Goal: Task Accomplishment & Management: Manage account settings

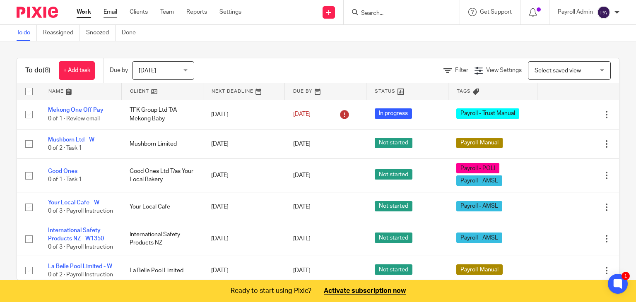
click at [115, 11] on link "Email" at bounding box center [110, 12] width 14 height 8
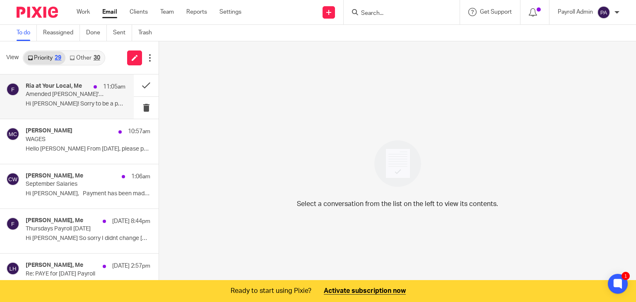
click at [103, 86] on p "11:05am" at bounding box center [114, 87] width 22 height 8
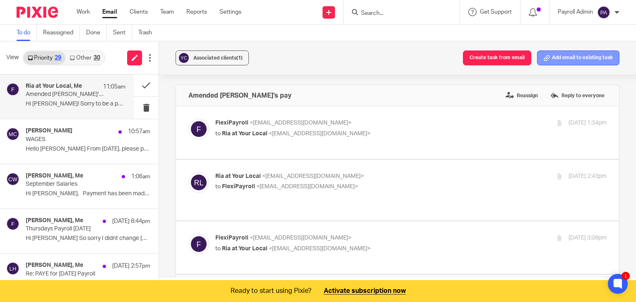
click at [568, 57] on button "Add email to existing task" at bounding box center [578, 58] width 82 height 15
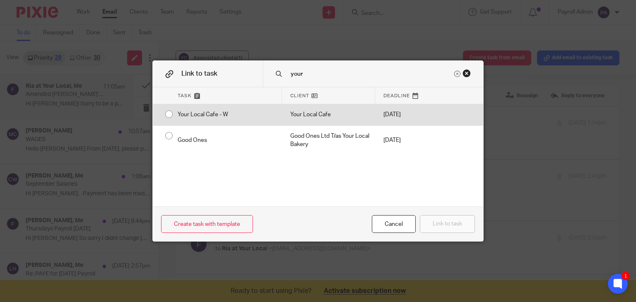
type input "your"
click at [161, 113] on input "radio" at bounding box center [169, 114] width 16 height 16
radio input "false"
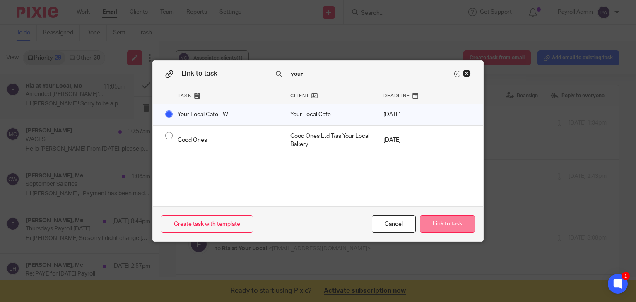
click at [457, 227] on button "Link to task" at bounding box center [447, 224] width 55 height 18
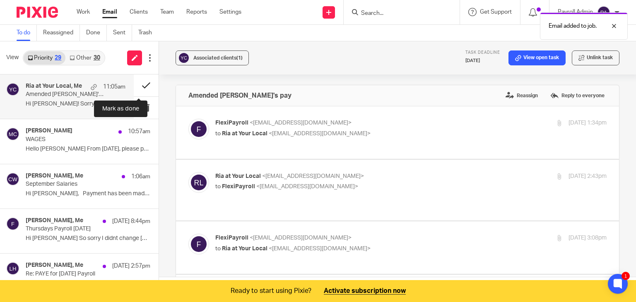
click at [137, 85] on button at bounding box center [146, 86] width 25 height 22
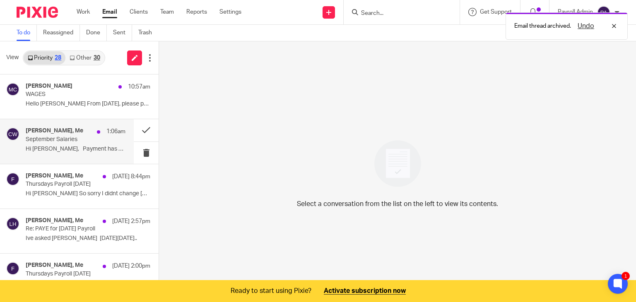
click at [59, 143] on div "Charlie Whitmore, Me 1:06am September Salaries Hi Julie, Payment has been made,…" at bounding box center [76, 142] width 100 height 28
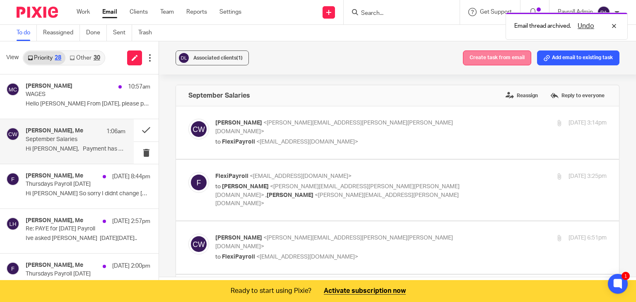
click at [491, 55] on button "Create task from email" at bounding box center [497, 58] width 68 height 15
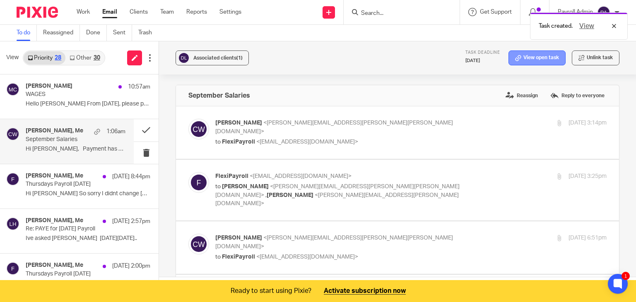
click at [523, 59] on link "View open task" at bounding box center [536, 58] width 57 height 15
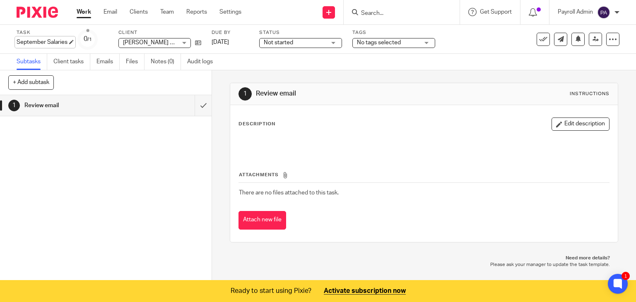
click at [67, 41] on div "September Salaries Save September Salaries" at bounding box center [42, 42] width 51 height 8
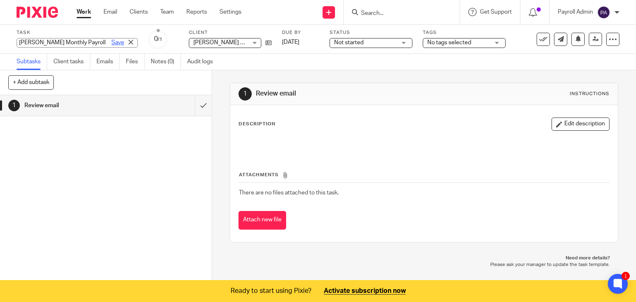
type input "Devere Monthly Payroll"
click at [111, 42] on link "Save" at bounding box center [117, 42] width 13 height 8
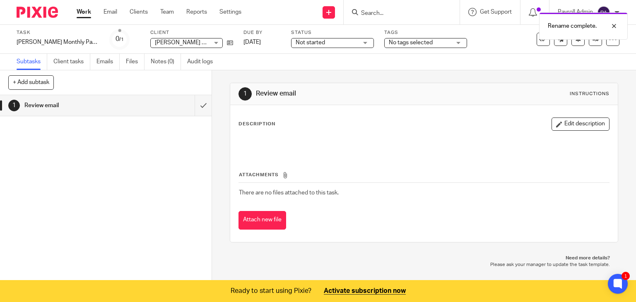
click at [341, 42] on div "Not started Not started" at bounding box center [332, 43] width 83 height 10
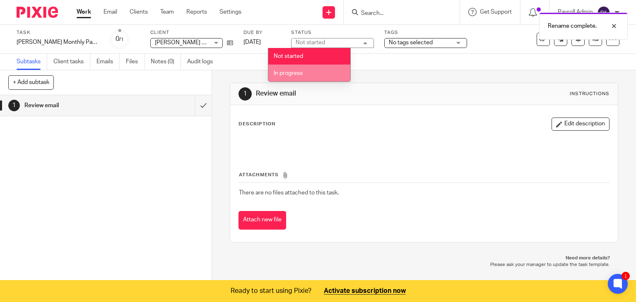
click at [301, 74] on span "In progress" at bounding box center [288, 73] width 29 height 6
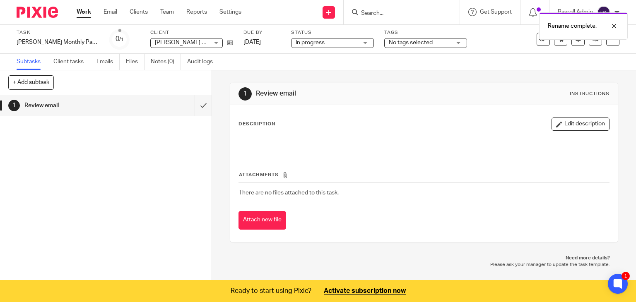
click at [436, 43] on div "No tags selected" at bounding box center [425, 43] width 83 height 10
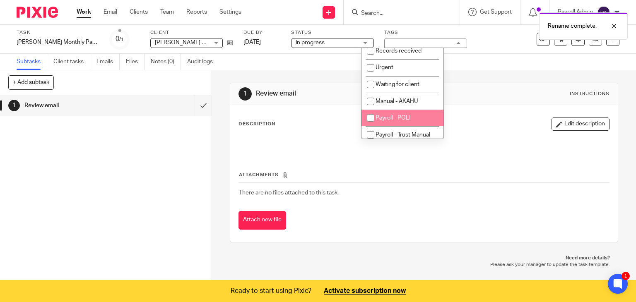
scroll to position [96, 0]
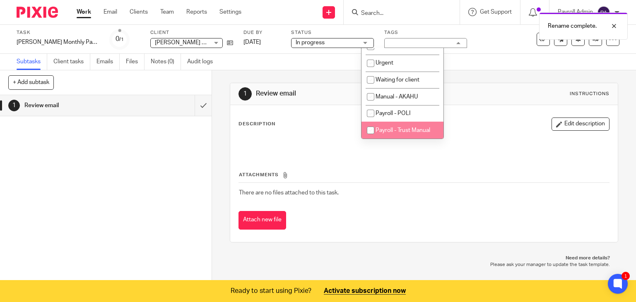
click at [406, 130] on span "Payroll - Trust Manual" at bounding box center [402, 131] width 55 height 6
checkbox input "true"
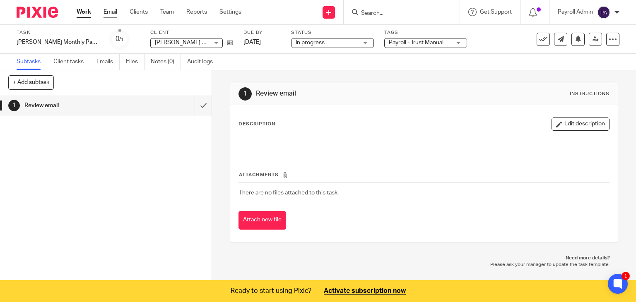
click at [109, 10] on link "Email" at bounding box center [110, 12] width 14 height 8
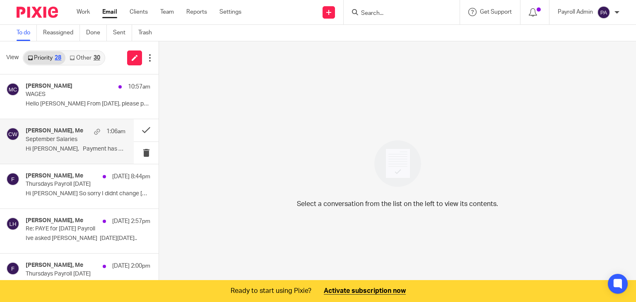
click at [81, 138] on p "September Salaries" at bounding box center [66, 139] width 80 height 7
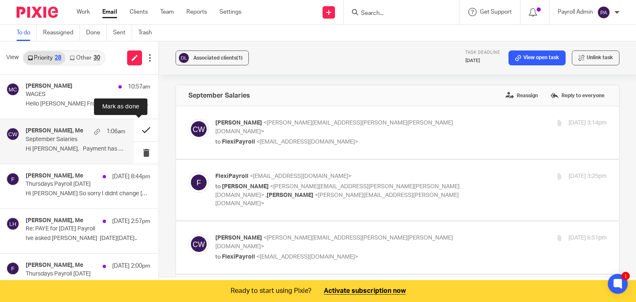
click at [141, 127] on button at bounding box center [146, 130] width 25 height 22
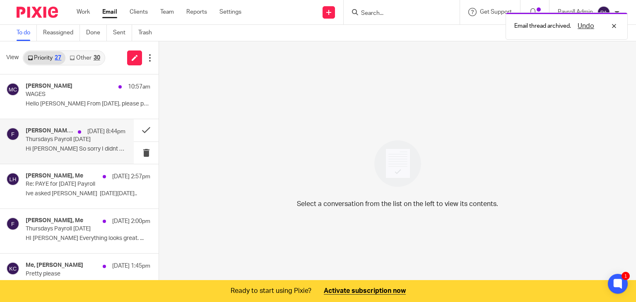
click at [77, 138] on p "Thursdays Payroll 18.9.25" at bounding box center [66, 139] width 80 height 7
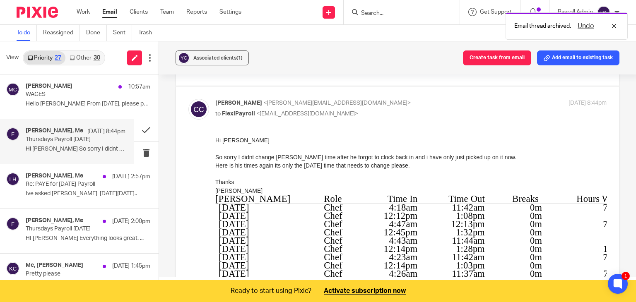
scroll to position [248, 0]
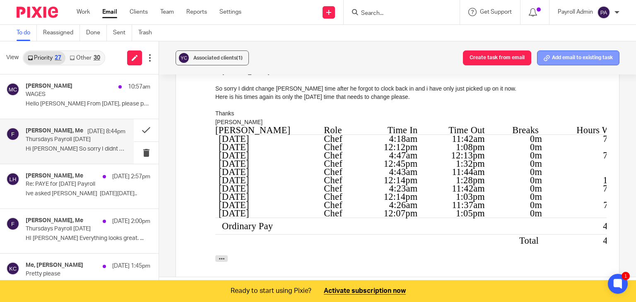
click at [564, 61] on button "Add email to existing task" at bounding box center [578, 58] width 82 height 15
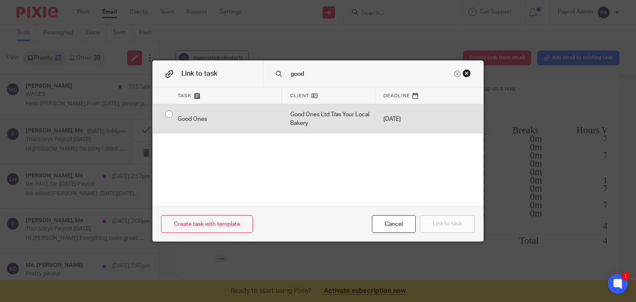
type input "good"
click at [169, 115] on div "Good Ones" at bounding box center [225, 118] width 113 height 29
radio input "true"
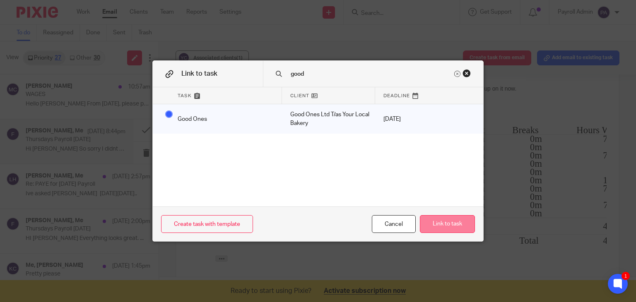
click at [447, 227] on button "Link to task" at bounding box center [447, 224] width 55 height 18
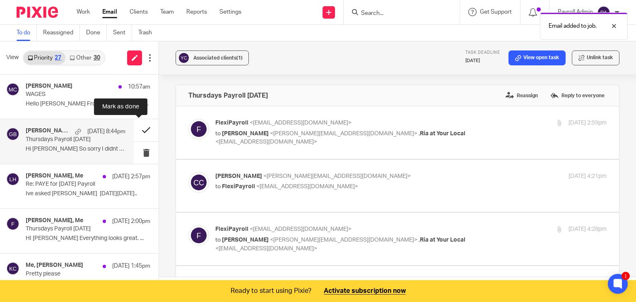
scroll to position [0, 0]
click at [140, 128] on button at bounding box center [146, 130] width 25 height 22
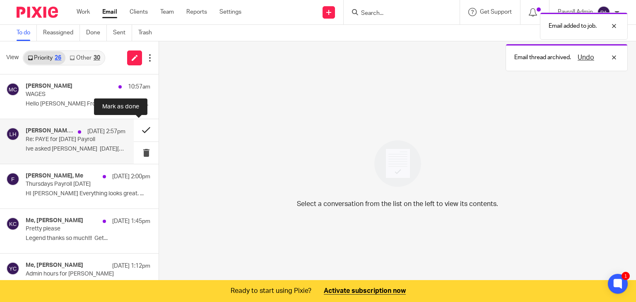
click at [139, 129] on button at bounding box center [146, 130] width 25 height 22
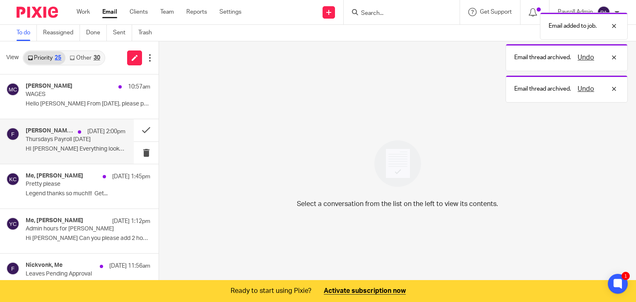
click at [58, 146] on p "HI Julie Everything looks great. ..." at bounding box center [76, 149] width 100 height 7
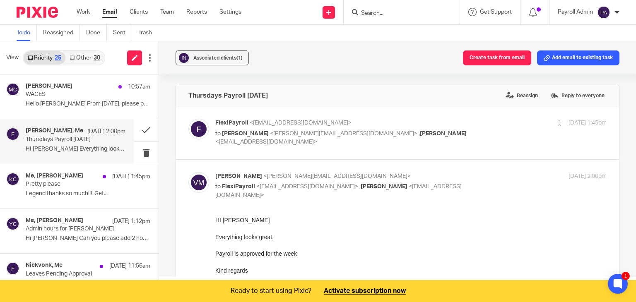
click at [565, 55] on button "Add email to existing task" at bounding box center [578, 58] width 82 height 15
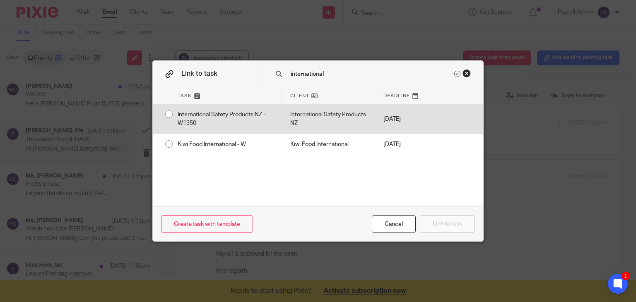
type input "international"
click at [163, 113] on input "radio" at bounding box center [169, 114] width 16 height 16
radio input "false"
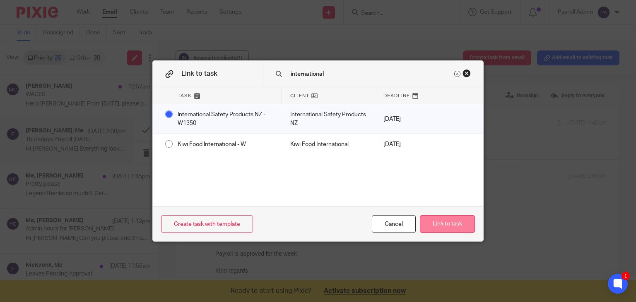
click at [445, 226] on button "Link to task" at bounding box center [447, 224] width 55 height 18
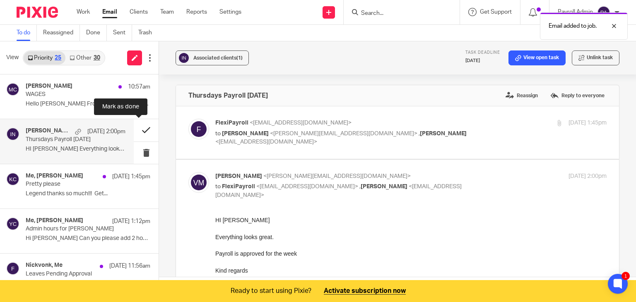
click at [139, 128] on button at bounding box center [146, 130] width 25 height 22
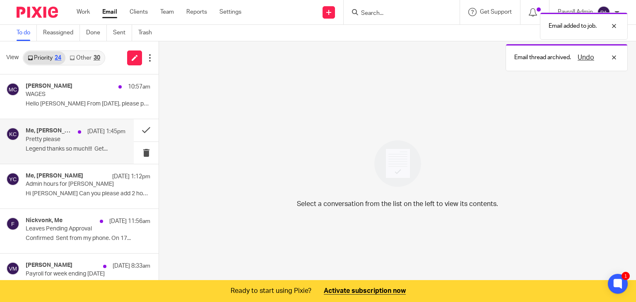
click at [56, 143] on p "Pretty please" at bounding box center [66, 139] width 80 height 7
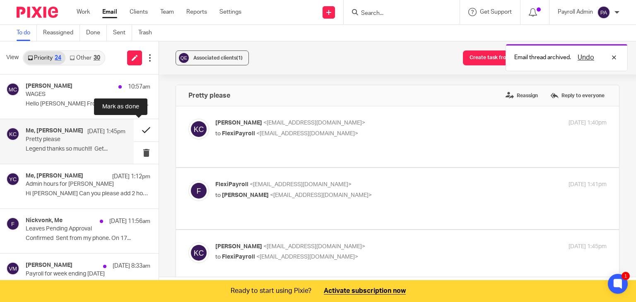
click at [142, 129] on button at bounding box center [146, 130] width 25 height 22
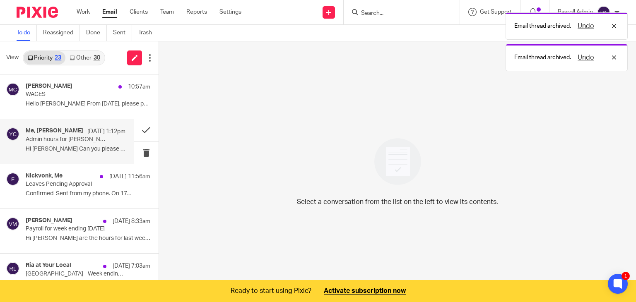
click at [56, 140] on p "Admin hours for Alyshia" at bounding box center [66, 139] width 80 height 7
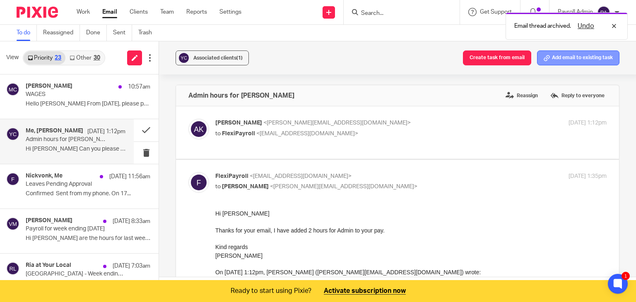
click at [585, 55] on button "Add email to existing task" at bounding box center [578, 58] width 82 height 15
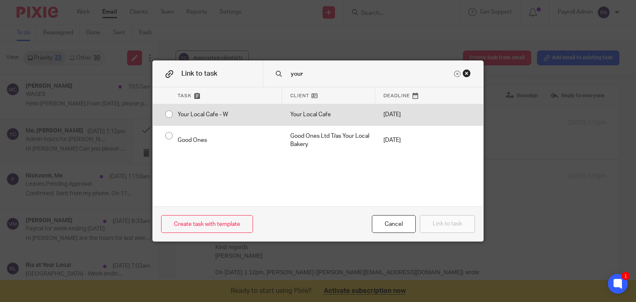
type input "your"
click at [169, 113] on div "Your Local Cafe - W" at bounding box center [225, 114] width 113 height 21
radio input "true"
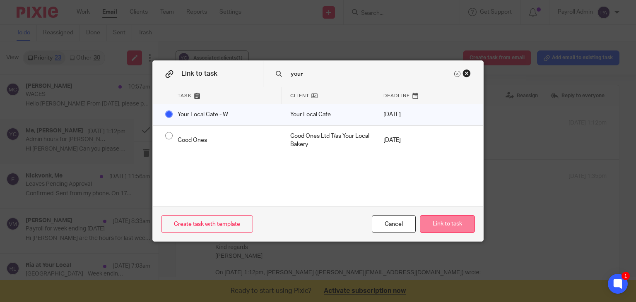
click at [450, 227] on button "Link to task" at bounding box center [447, 224] width 55 height 18
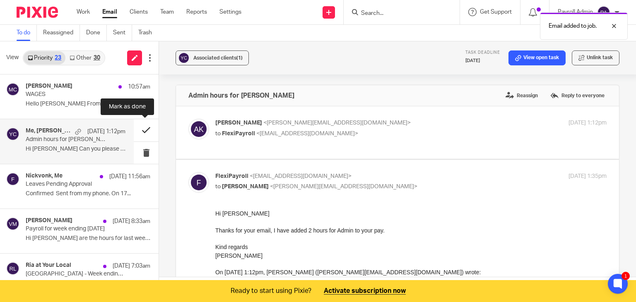
click at [144, 130] on button at bounding box center [146, 130] width 25 height 22
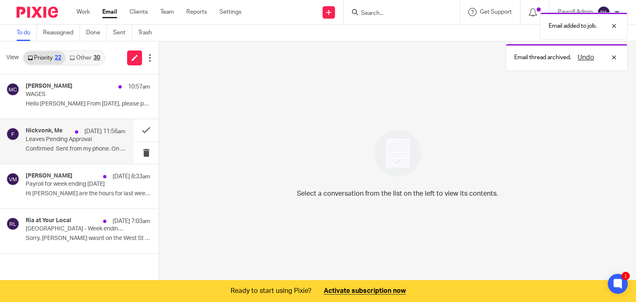
click at [70, 137] on p "Leaves Pending Approval" at bounding box center [66, 139] width 80 height 7
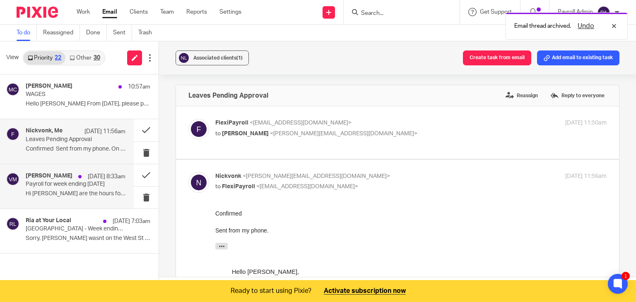
click at [59, 188] on div "Vaughan Monaghan 16 Sep 8:33am Payroll for week ending 14th September 2025 Hi J…" at bounding box center [76, 187] width 100 height 28
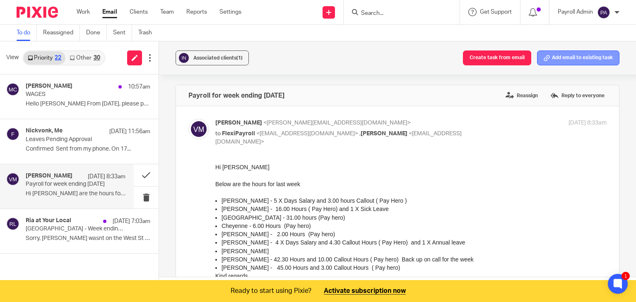
click at [594, 55] on button "Add email to existing task" at bounding box center [578, 58] width 82 height 15
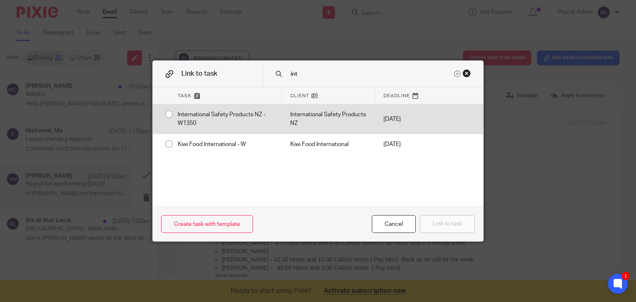
type input "int"
click at [164, 115] on input "radio" at bounding box center [169, 114] width 16 height 16
radio input "false"
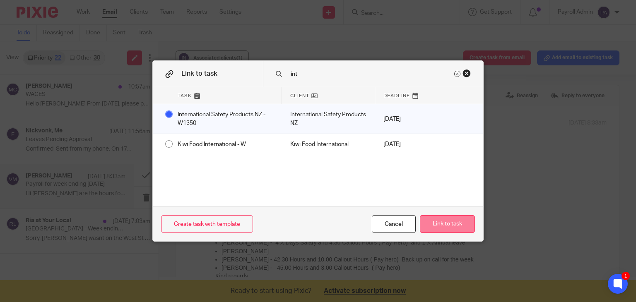
click at [457, 226] on button "Link to task" at bounding box center [447, 224] width 55 height 18
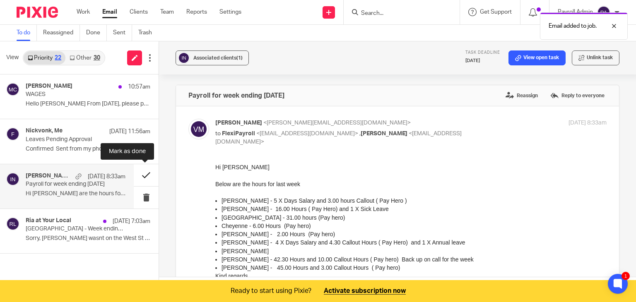
click at [142, 176] on button at bounding box center [146, 175] width 25 height 22
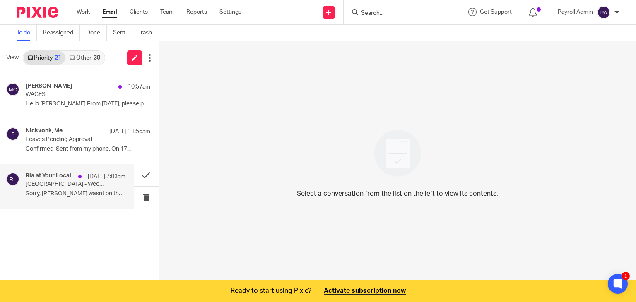
click at [101, 183] on p "West Street - Week ending 13 September" at bounding box center [66, 184] width 80 height 7
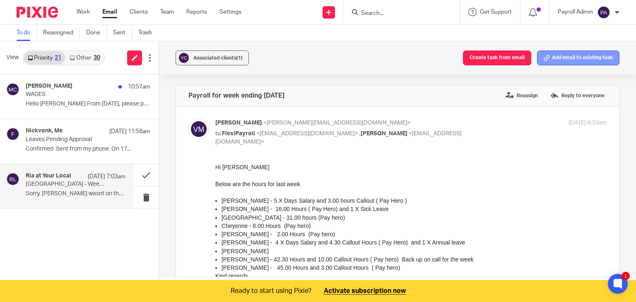
click at [582, 57] on button "Add email to existing task" at bounding box center [578, 58] width 82 height 15
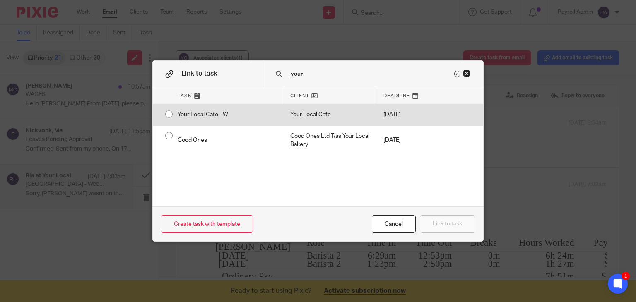
type input "your"
click at [169, 115] on div "Your Local Cafe - W" at bounding box center [225, 114] width 113 height 21
radio input "true"
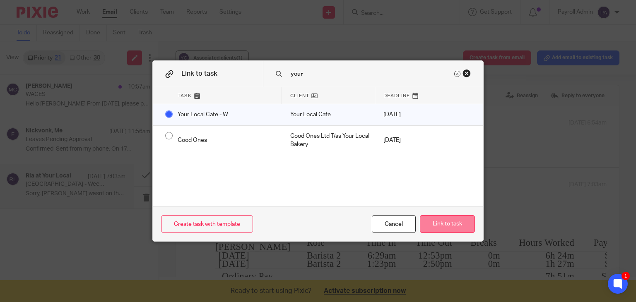
click at [434, 224] on button "Link to task" at bounding box center [447, 224] width 55 height 18
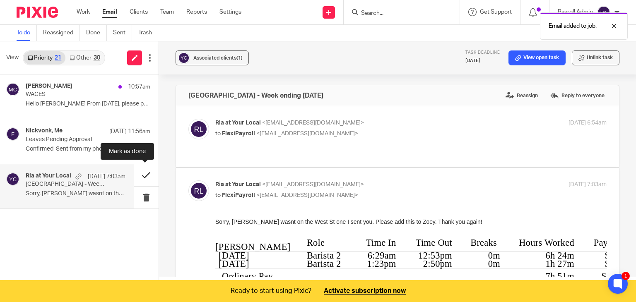
click at [144, 174] on button at bounding box center [146, 175] width 25 height 22
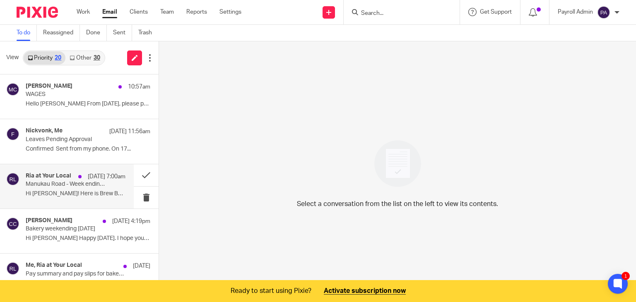
click at [58, 182] on p "Manukau Road - Week ending [DATE]" at bounding box center [66, 184] width 80 height 7
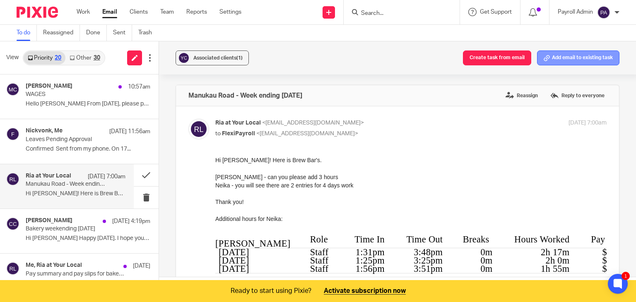
click at [570, 55] on button "Add email to existing task" at bounding box center [578, 58] width 82 height 15
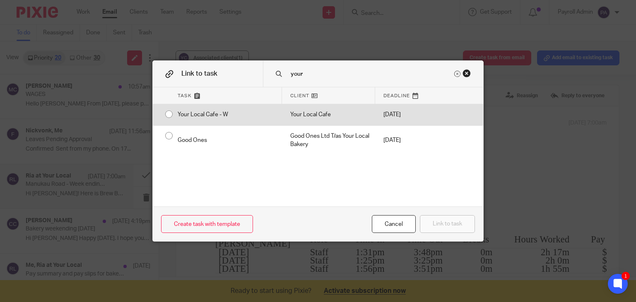
type input "your"
click at [162, 113] on input "radio" at bounding box center [169, 114] width 16 height 16
radio input "false"
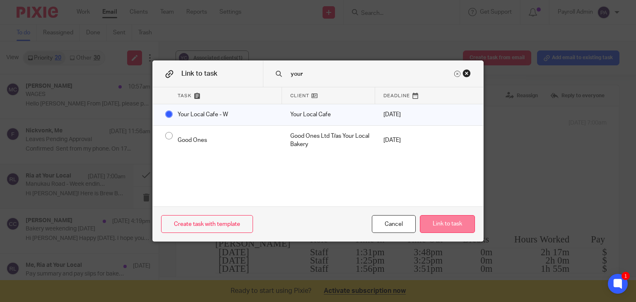
click at [447, 226] on button "Link to task" at bounding box center [447, 224] width 55 height 18
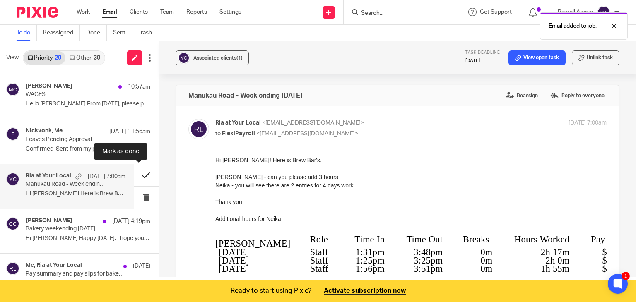
click at [139, 171] on button at bounding box center [146, 175] width 25 height 22
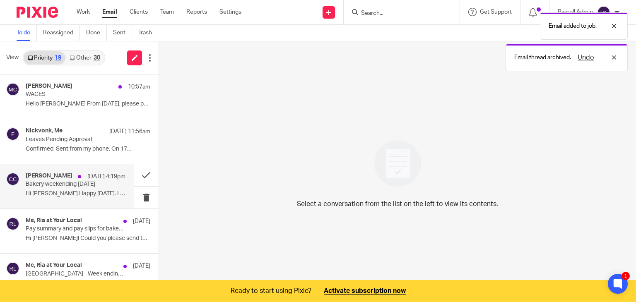
click at [50, 182] on p "Bakery weekending 14 Sept 25" at bounding box center [66, 184] width 80 height 7
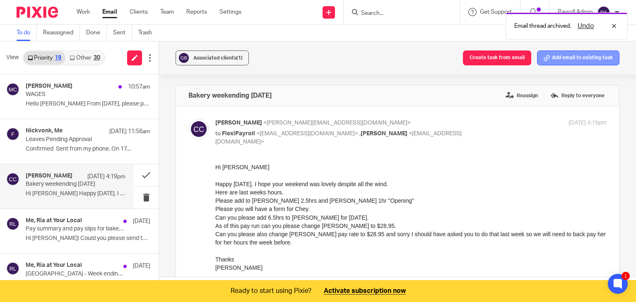
click at [571, 60] on button "Add email to existing task" at bounding box center [578, 58] width 82 height 15
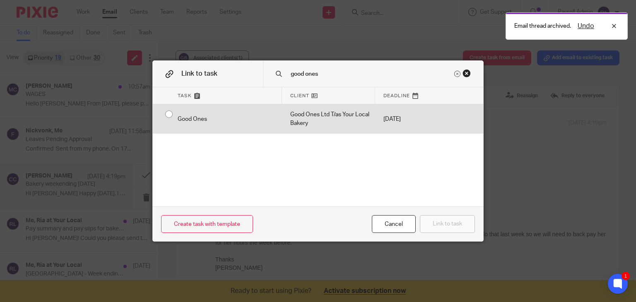
type input "good ones"
click at [163, 113] on input "radio" at bounding box center [169, 114] width 16 height 16
radio input "false"
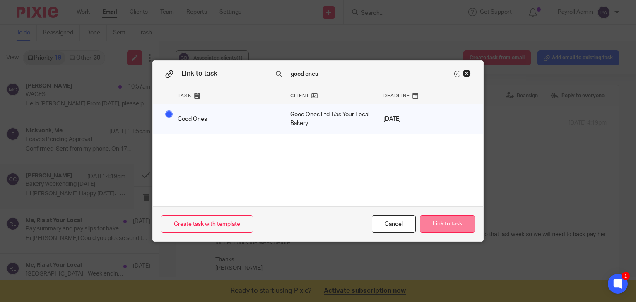
click at [456, 226] on button "Link to task" at bounding box center [447, 224] width 55 height 18
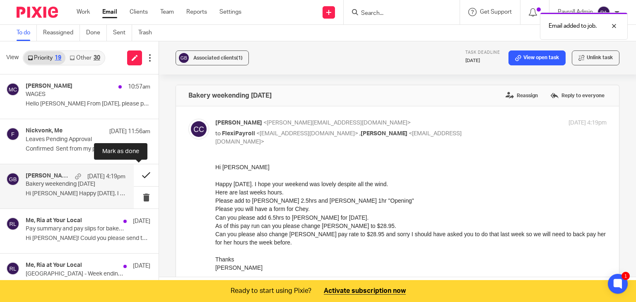
click at [139, 174] on button at bounding box center [146, 175] width 25 height 22
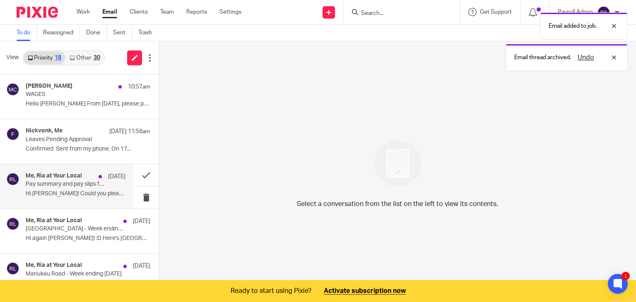
click at [63, 187] on p "Pay summary and pay slips for bakery last week" at bounding box center [66, 184] width 80 height 7
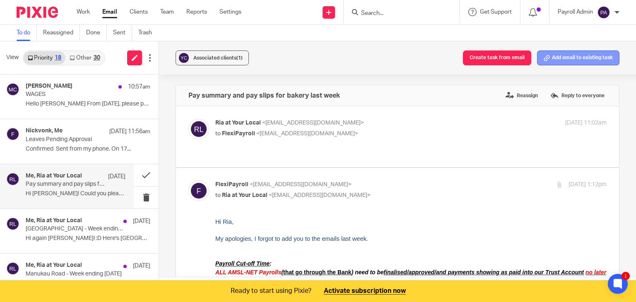
click at [586, 52] on button "Add email to existing task" at bounding box center [578, 58] width 82 height 15
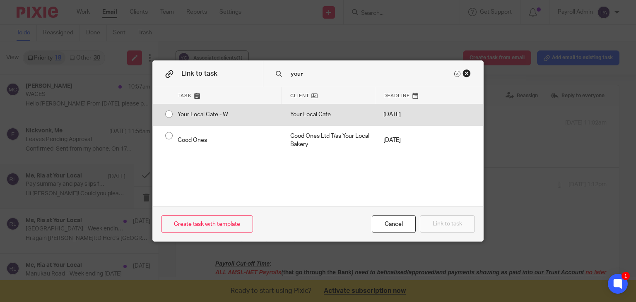
type input "your"
click at [169, 115] on div "Your Local Cafe - W" at bounding box center [225, 114] width 113 height 21
radio input "true"
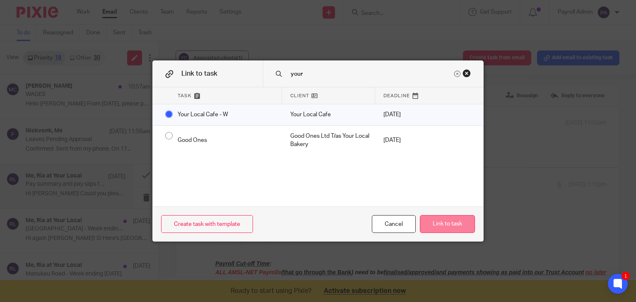
click at [444, 225] on button "Link to task" at bounding box center [447, 224] width 55 height 18
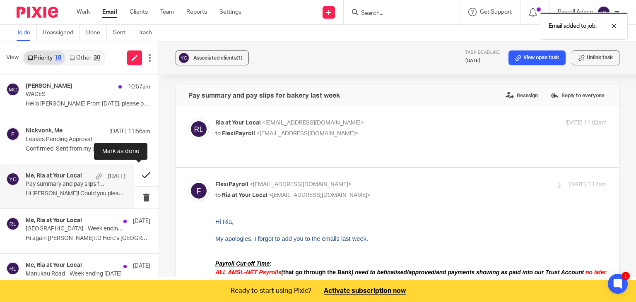
click at [144, 173] on button at bounding box center [146, 175] width 25 height 22
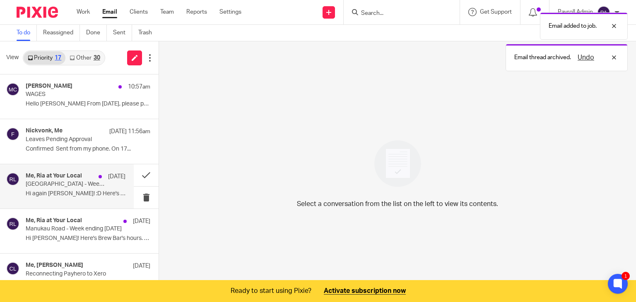
click at [81, 187] on p "West Street - Week ending 13 September" at bounding box center [66, 184] width 80 height 7
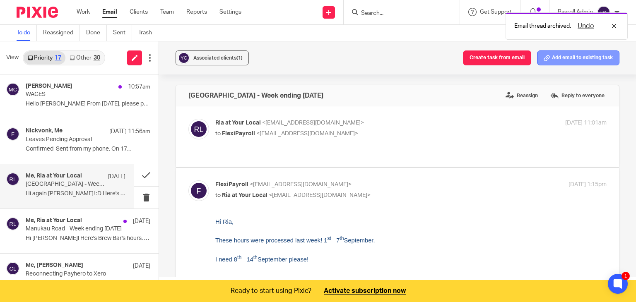
click at [585, 53] on button "Add email to existing task" at bounding box center [578, 58] width 82 height 15
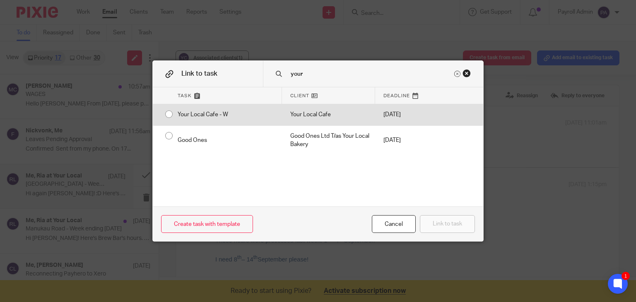
type input "your"
click at [161, 112] on input "radio" at bounding box center [169, 114] width 16 height 16
radio input "false"
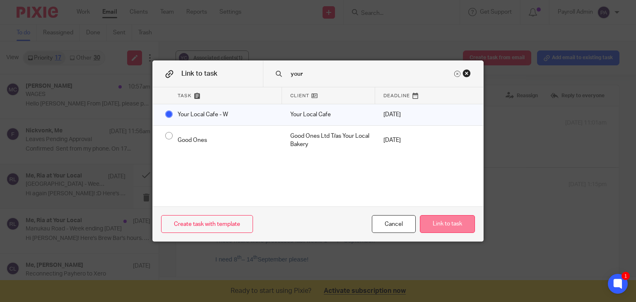
click at [438, 226] on button "Link to task" at bounding box center [447, 224] width 55 height 18
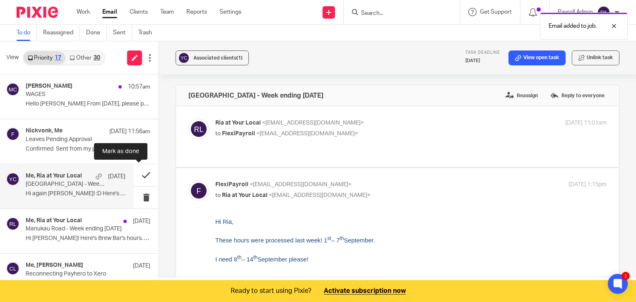
click at [136, 176] on button at bounding box center [146, 175] width 25 height 22
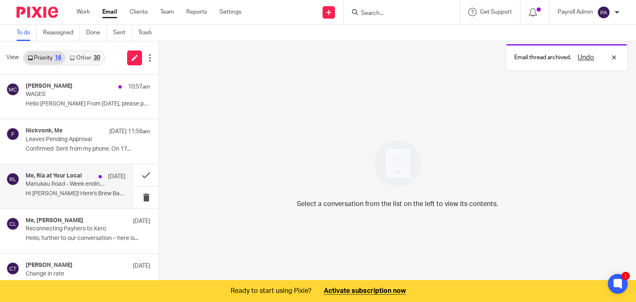
click at [70, 183] on p "Manukau Road - Week ending 13 September" at bounding box center [66, 184] width 80 height 7
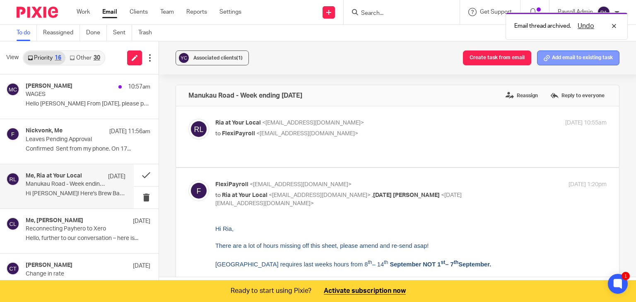
click at [561, 55] on button "Add email to existing task" at bounding box center [578, 58] width 82 height 15
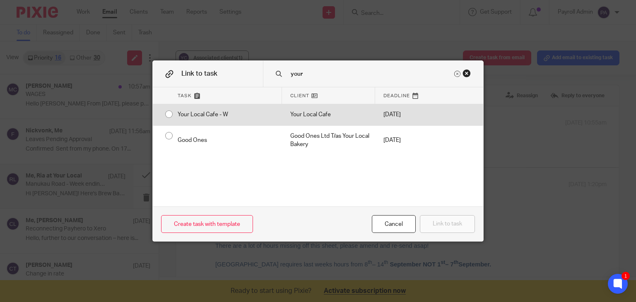
type input "your"
click at [164, 111] on input "radio" at bounding box center [169, 114] width 16 height 16
radio input "false"
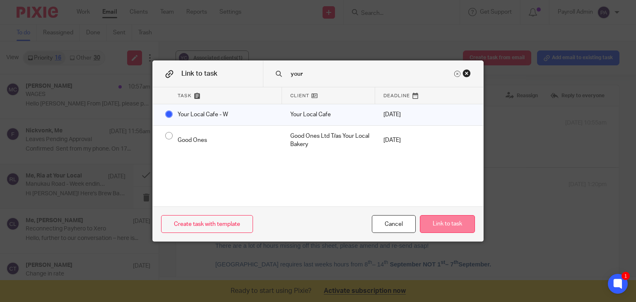
click at [454, 222] on button "Link to task" at bounding box center [447, 224] width 55 height 18
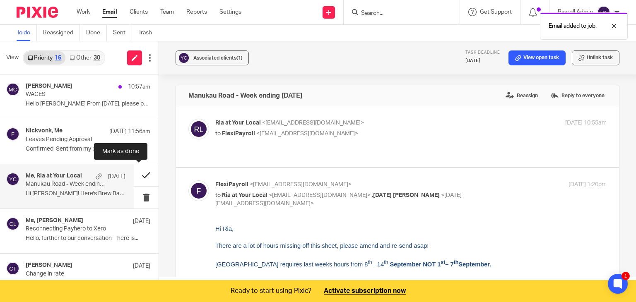
click at [137, 173] on button at bounding box center [146, 175] width 25 height 22
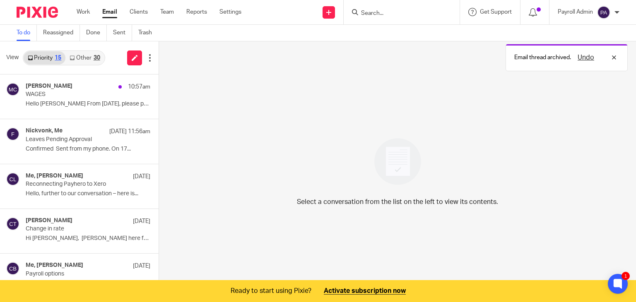
click at [85, 48] on div "View Priority 15 Other 30" at bounding box center [79, 57] width 159 height 33
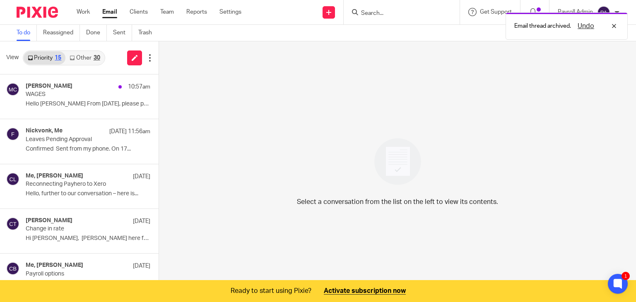
click at [88, 61] on link "Other 30" at bounding box center [84, 57] width 38 height 13
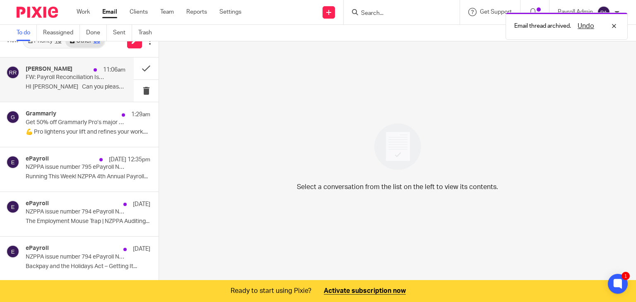
click at [89, 73] on div "11:06am" at bounding box center [107, 70] width 36 height 8
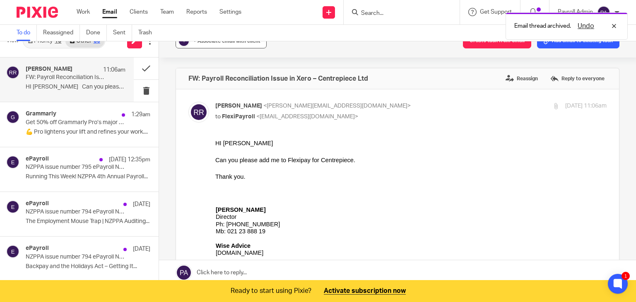
scroll to position [0, 0]
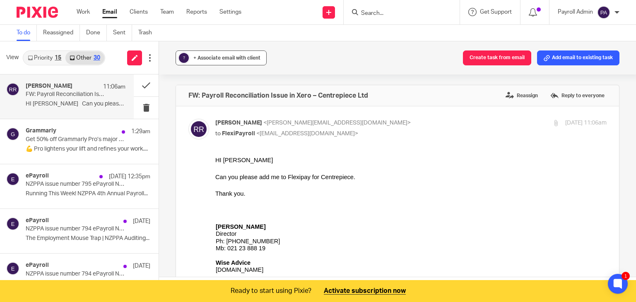
click at [224, 53] on button "? + Associate email with client" at bounding box center [221, 58] width 91 height 15
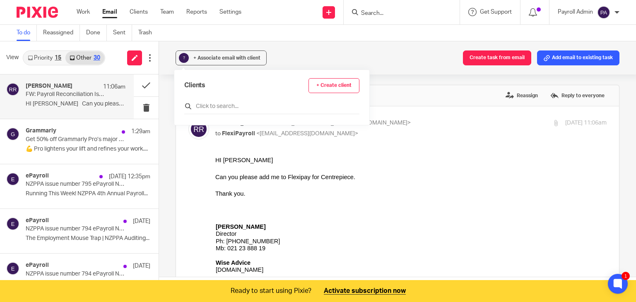
click at [232, 103] on input "text" at bounding box center [271, 106] width 175 height 8
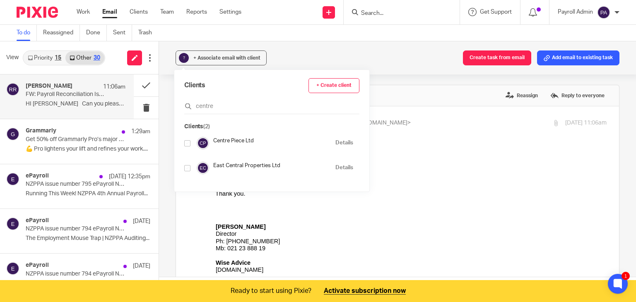
type input "centre"
click at [188, 142] on input "checkbox" at bounding box center [187, 143] width 6 height 6
checkbox input "true"
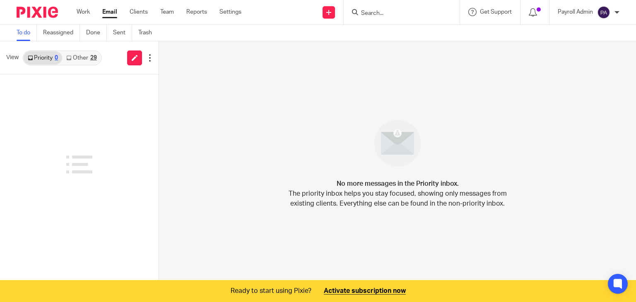
click at [90, 59] on div "29" at bounding box center [93, 58] width 7 height 6
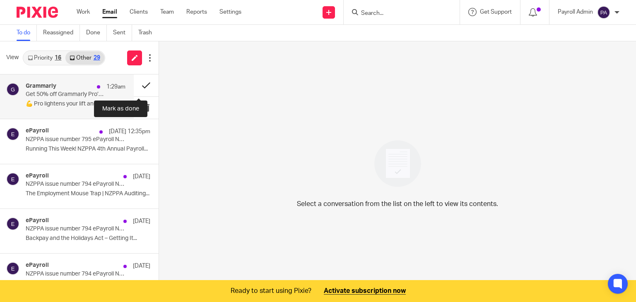
click at [134, 84] on button at bounding box center [146, 86] width 25 height 22
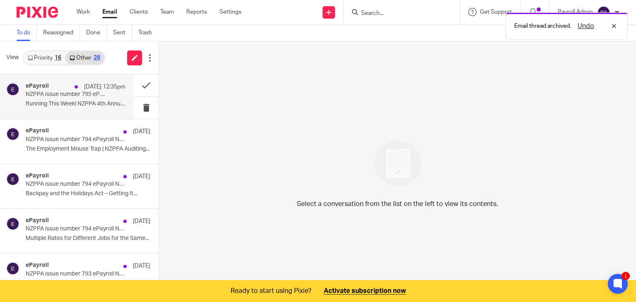
click at [73, 90] on div "[DATE] 12:35pm" at bounding box center [97, 87] width 55 height 8
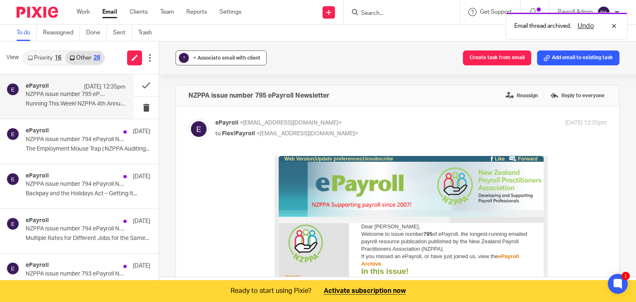
click at [231, 57] on span "+ Associate email with client" at bounding box center [226, 57] width 67 height 5
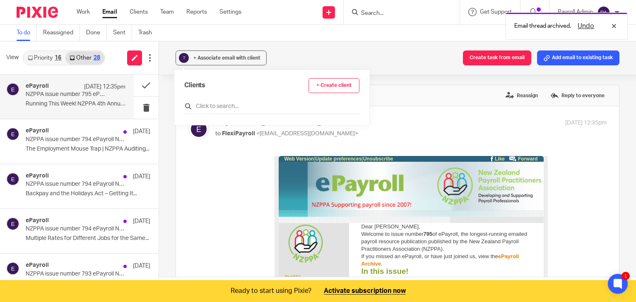
click at [228, 103] on input "text" at bounding box center [271, 106] width 175 height 8
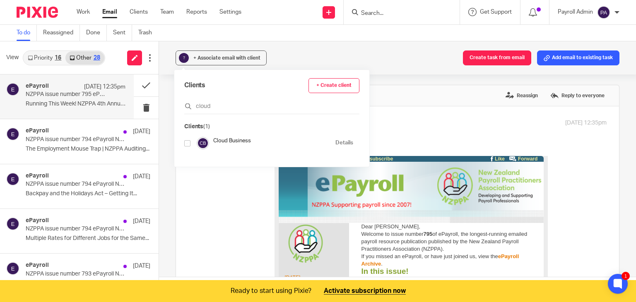
type input "cloud"
click at [185, 144] on input "checkbox" at bounding box center [187, 143] width 6 height 6
checkbox input "true"
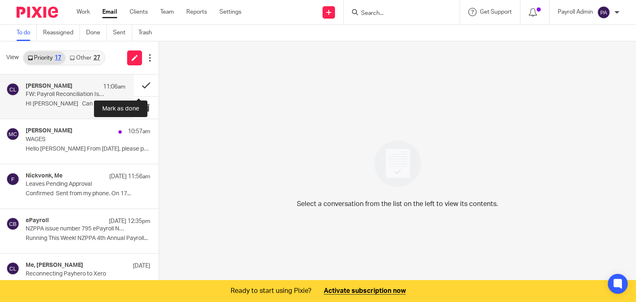
click at [135, 85] on button at bounding box center [146, 86] width 25 height 22
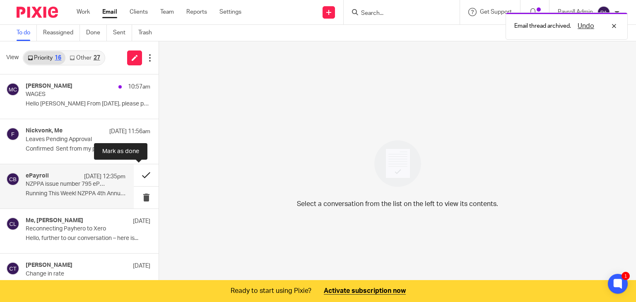
click at [137, 175] on button at bounding box center [146, 175] width 25 height 22
